Goal: Contribute content: Add original content to the website for others to see

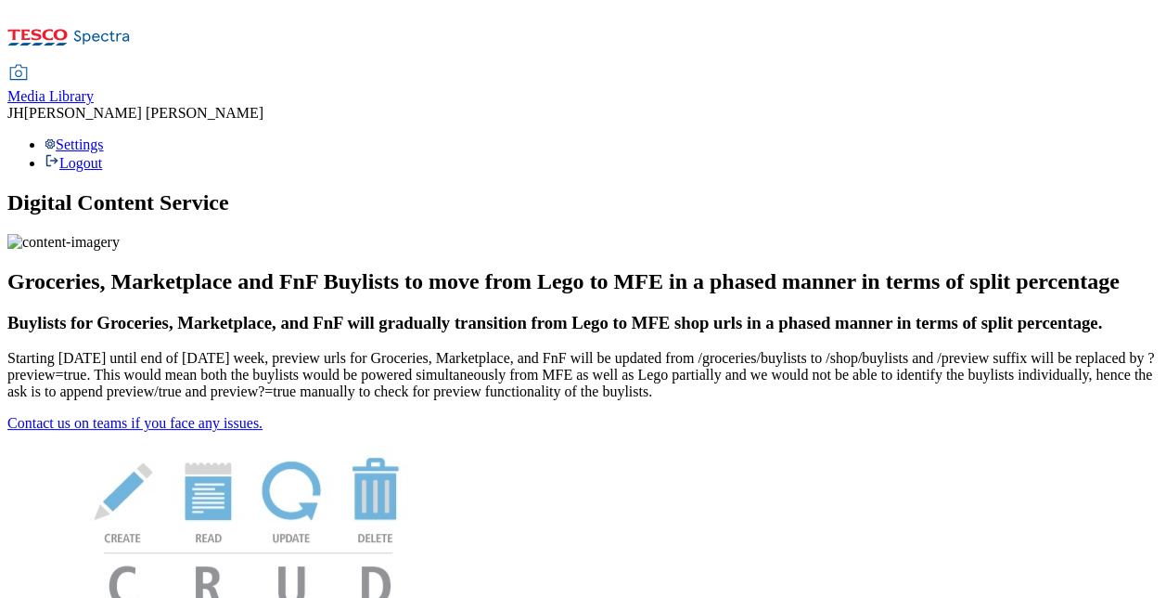
click at [94, 88] on span "Media Library" at bounding box center [50, 96] width 86 height 16
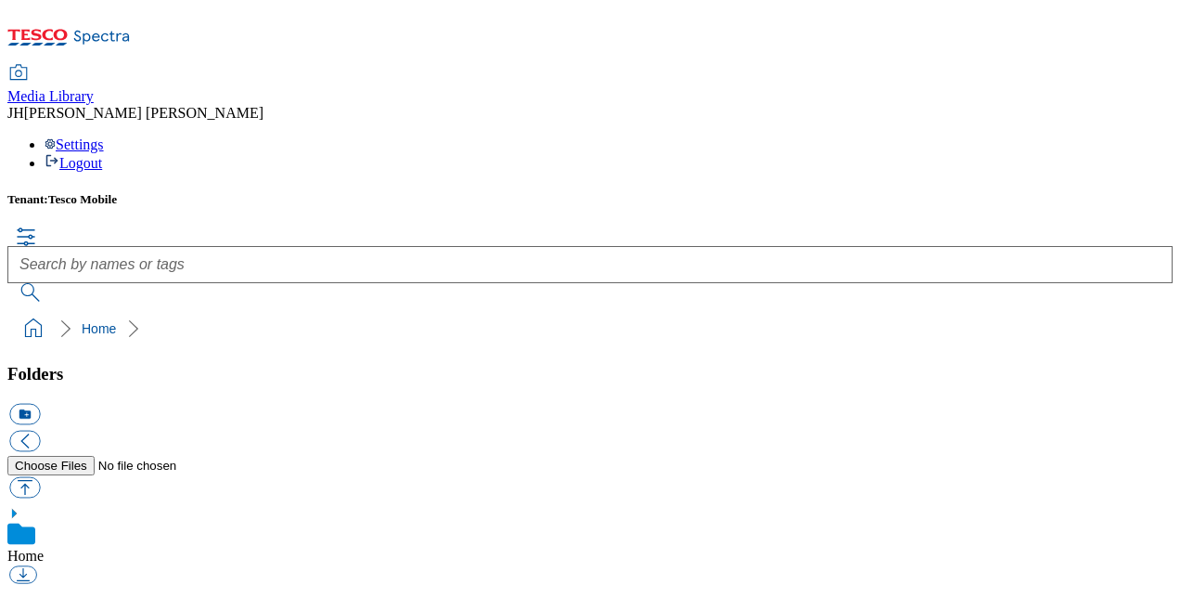
scroll to position [3, 0]
click at [40, 476] on button "button" at bounding box center [24, 486] width 31 height 21
type input "C:\fakepath\Apple iPhone 17 Clear Case 3.png"
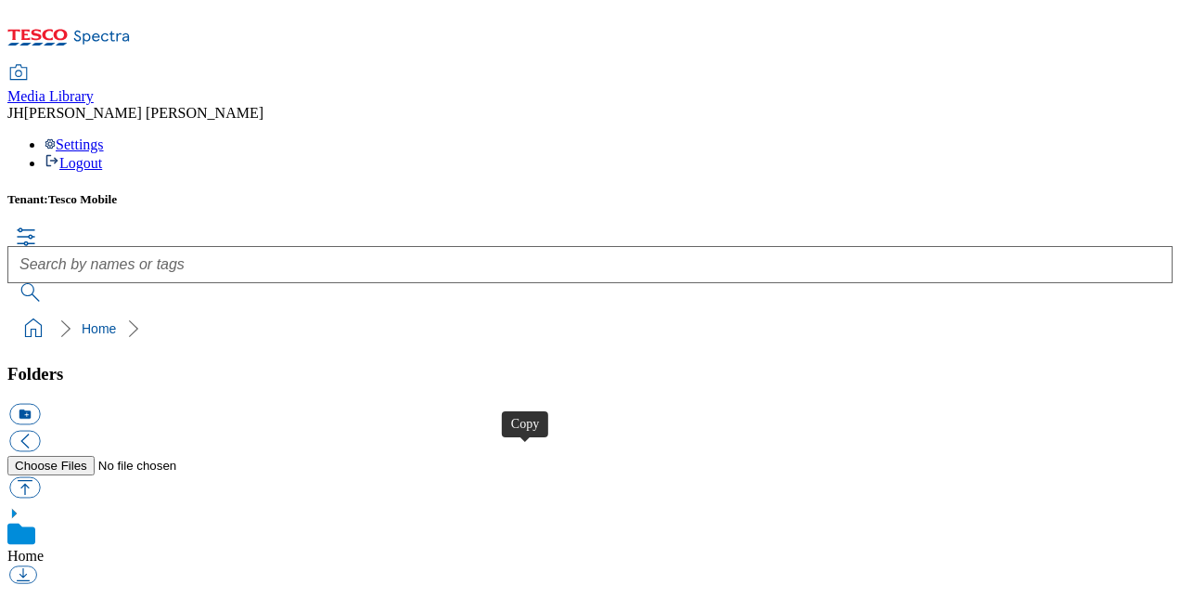
click at [40, 476] on button "button" at bounding box center [24, 486] width 31 height 21
type input "C:\fakepath\iPhone 17 Pro Clear Case 2.png"
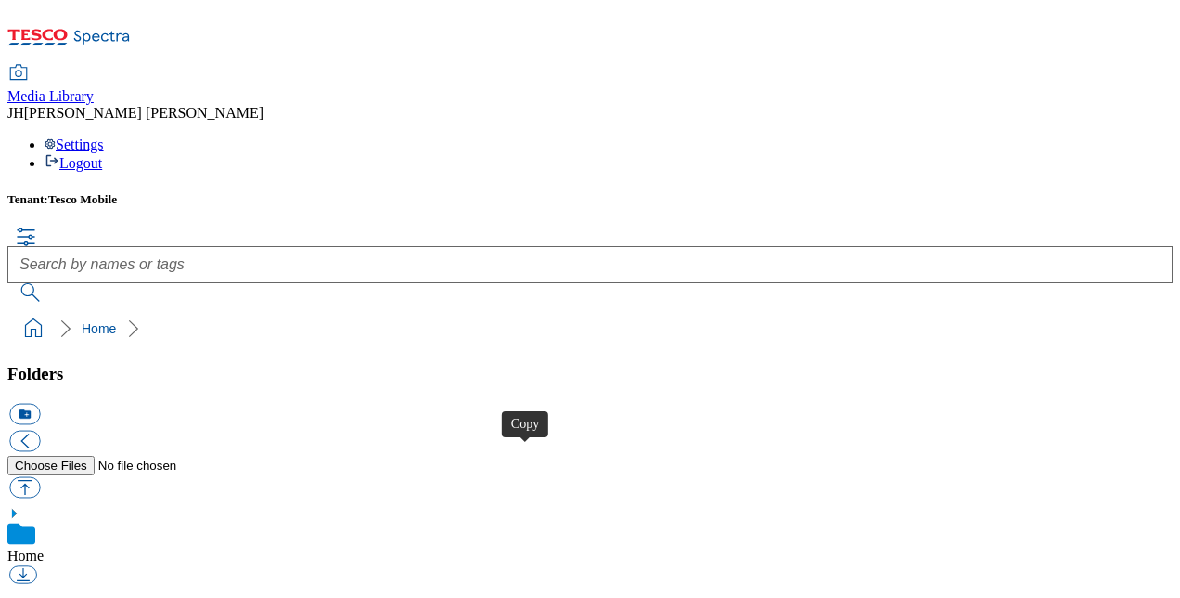
click at [40, 476] on button "button" at bounding box center [24, 486] width 31 height 21
type input "C:\fakepath\Apple iPhone 17 Pro Max Clear Case 2.png"
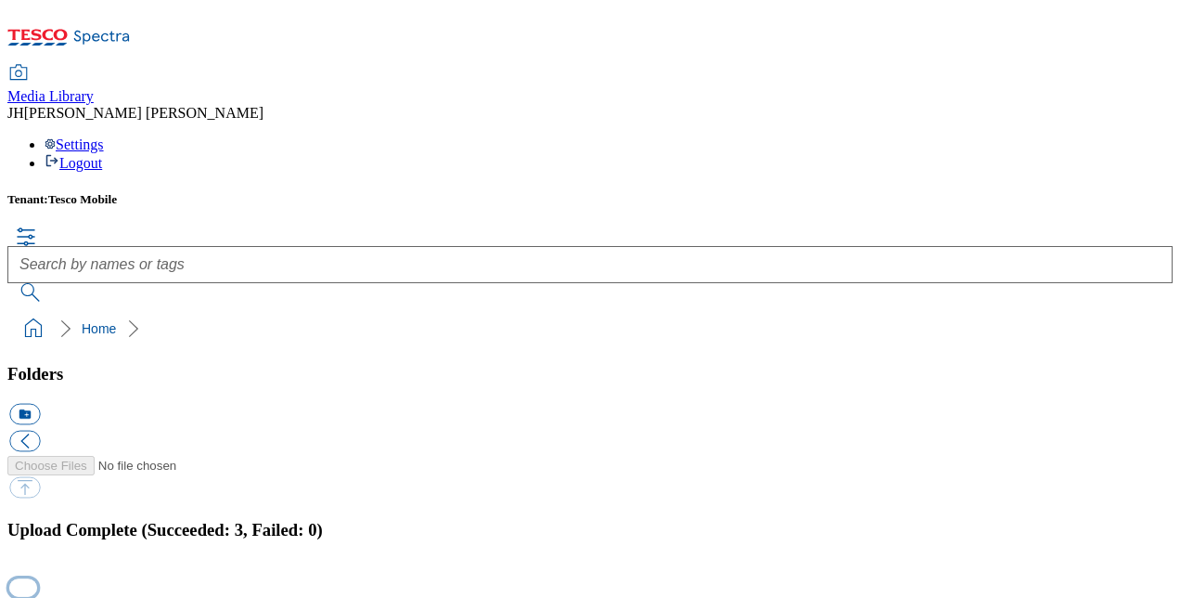
click at [37, 579] on button "button" at bounding box center [23, 588] width 28 height 18
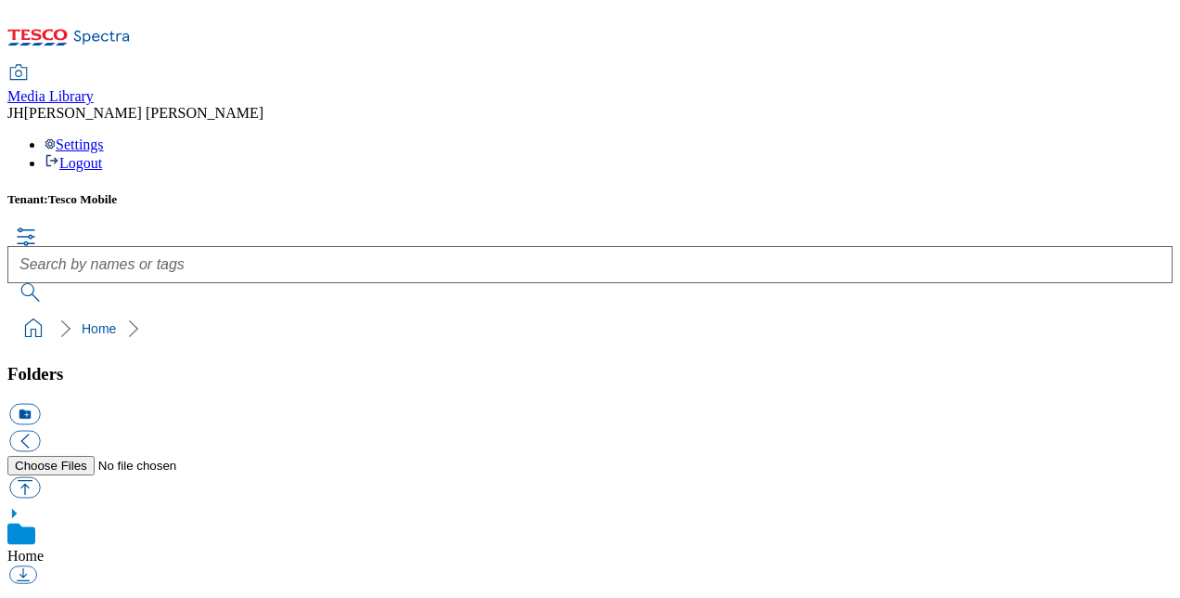
scroll to position [3, 0]
click at [40, 476] on button "button" at bounding box center [24, 486] width 31 height 21
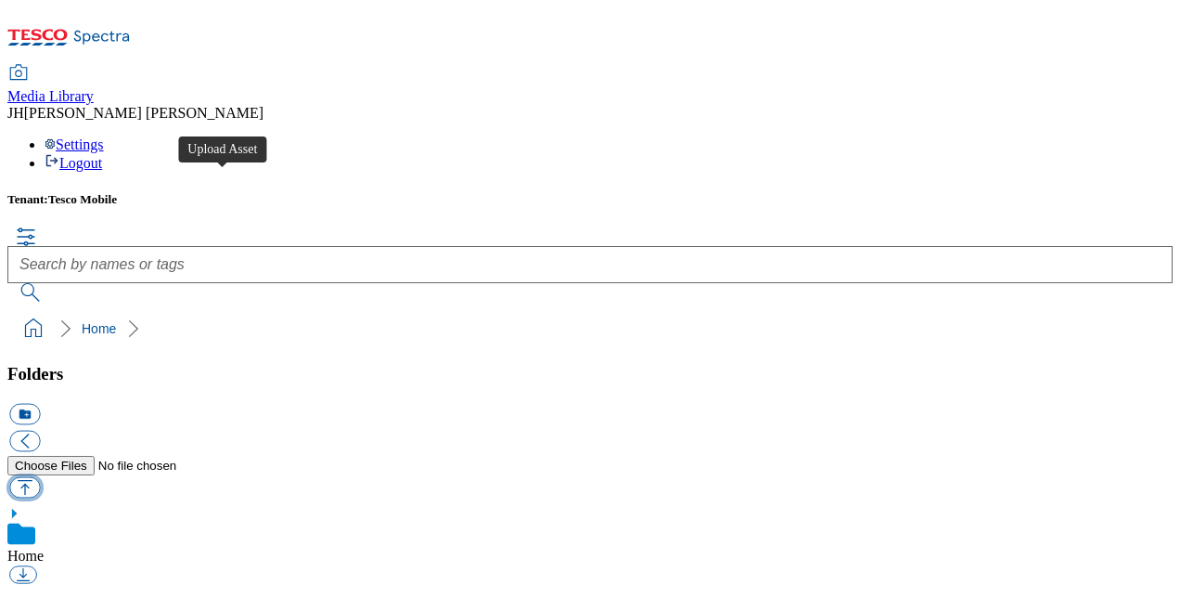
type input "C:\fakepath\Apple iPhone Air Case with MagSafe 2.png"
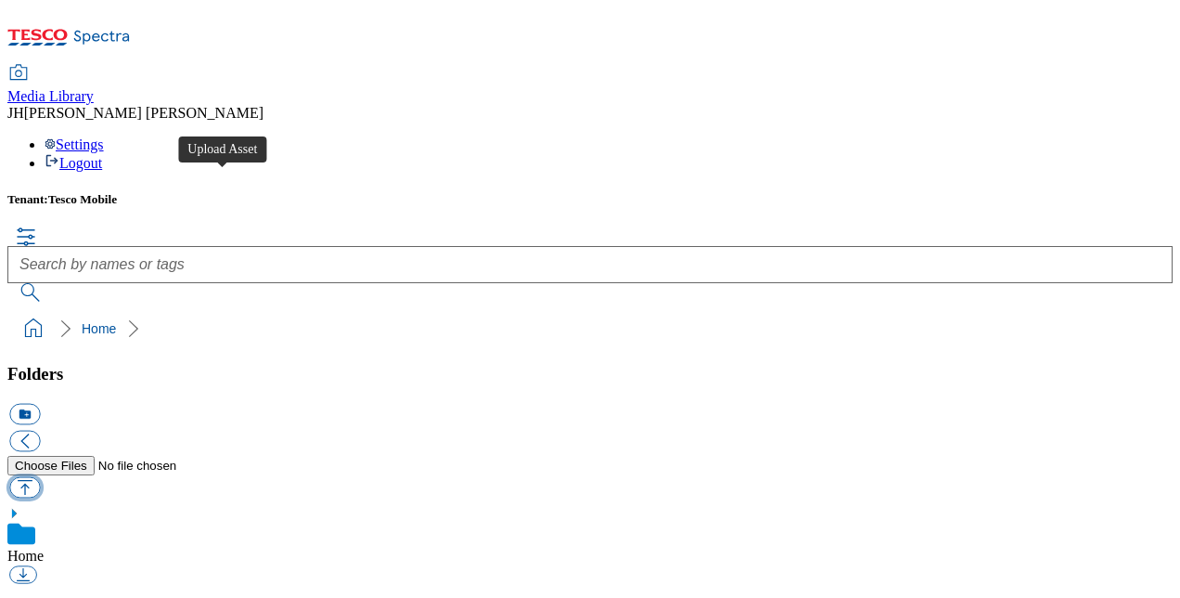
click at [40, 476] on button "button" at bounding box center [24, 486] width 31 height 21
type input "C:\fakepath\Apple AirPods Pro 3 2.png"
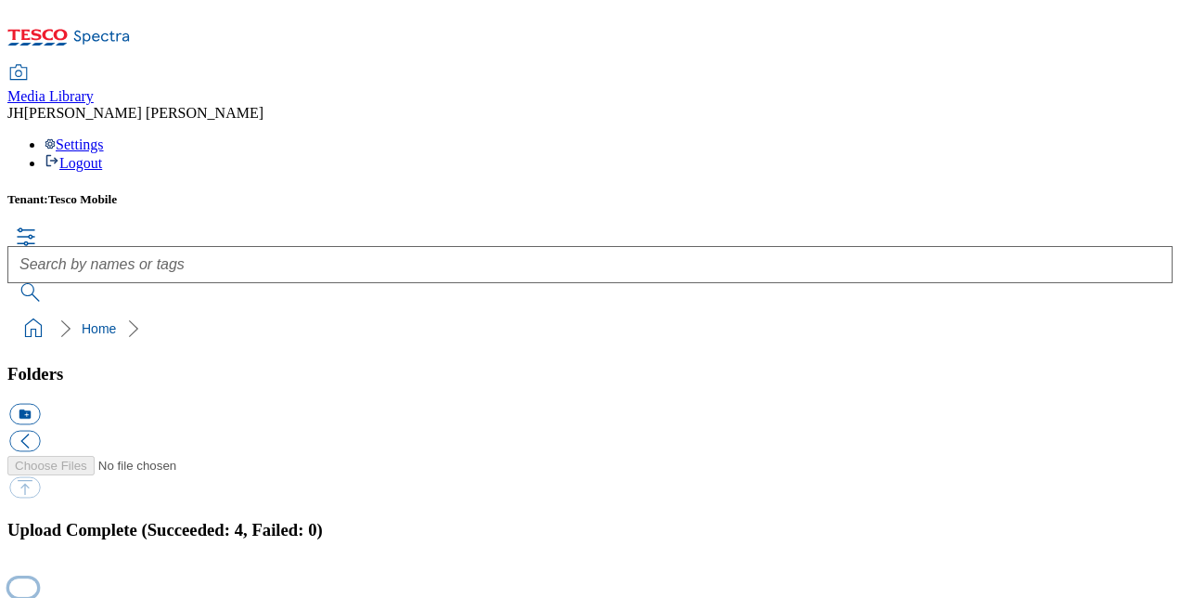
click at [37, 579] on button "button" at bounding box center [23, 588] width 28 height 18
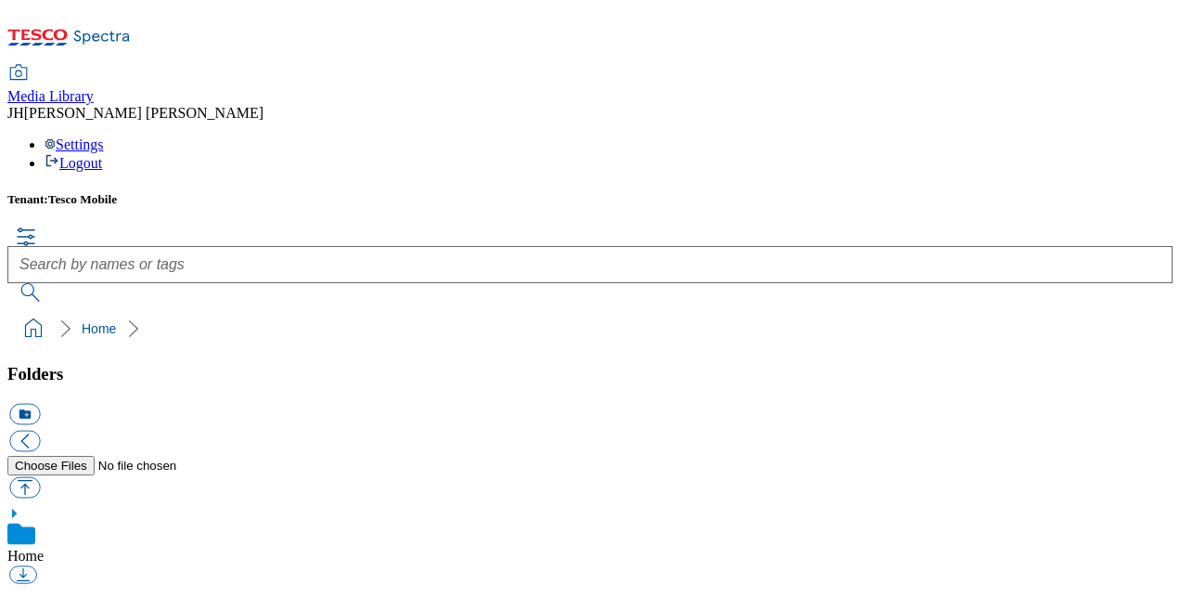
scroll to position [3, 0]
